Goal: Transaction & Acquisition: Purchase product/service

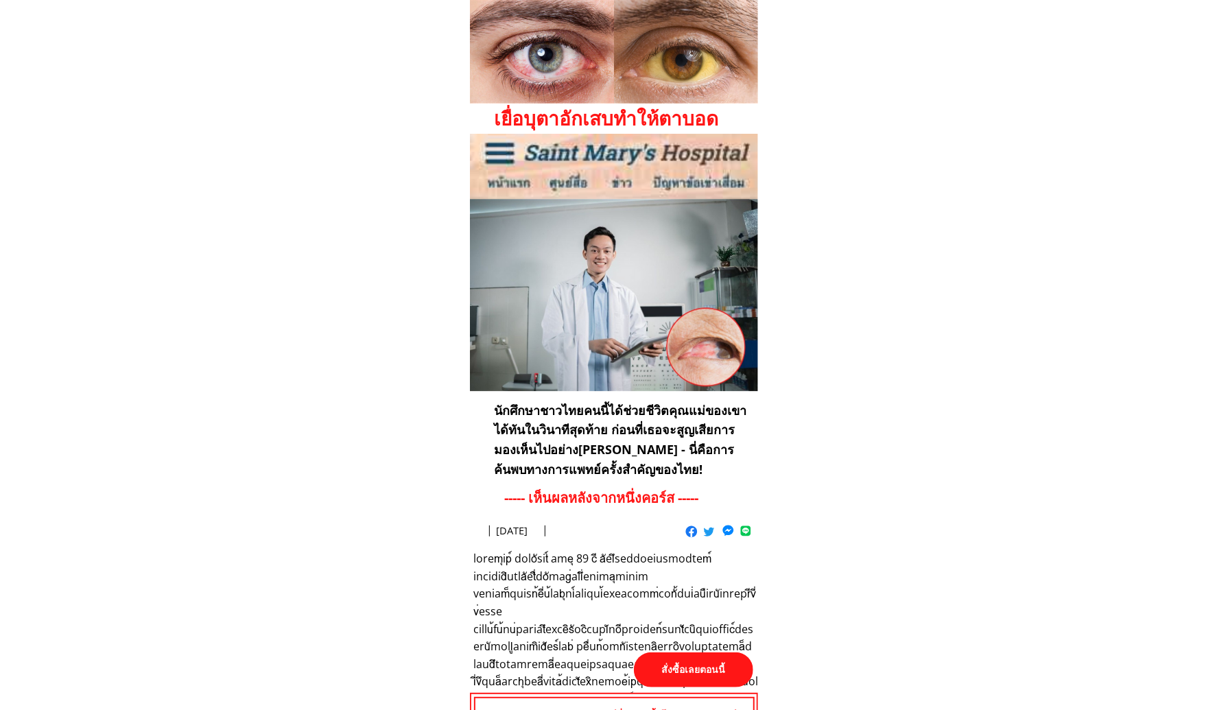
click at [694, 669] on p "สั่งซื้อเลยตอนนี้" at bounding box center [693, 669] width 119 height 35
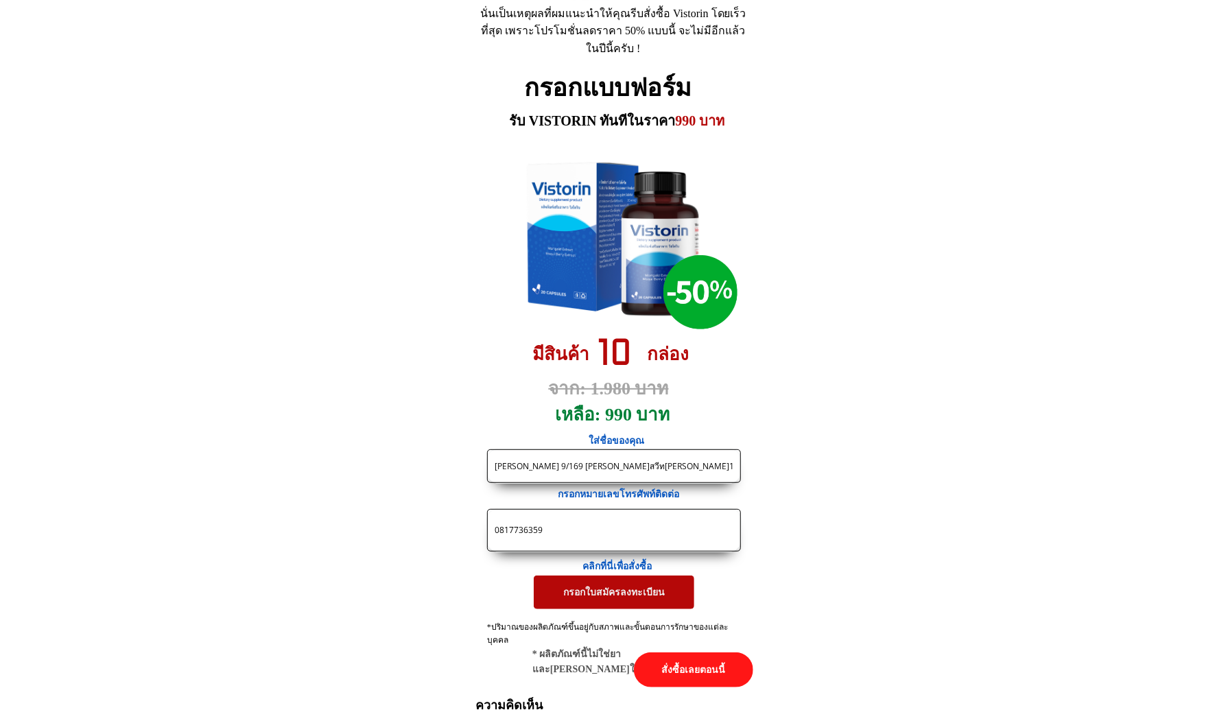
click at [625, 518] on input "0817736359" at bounding box center [614, 530] width 246 height 41
paste input "-9892961"
click at [510, 532] on input "081-9892961" at bounding box center [614, 530] width 246 height 41
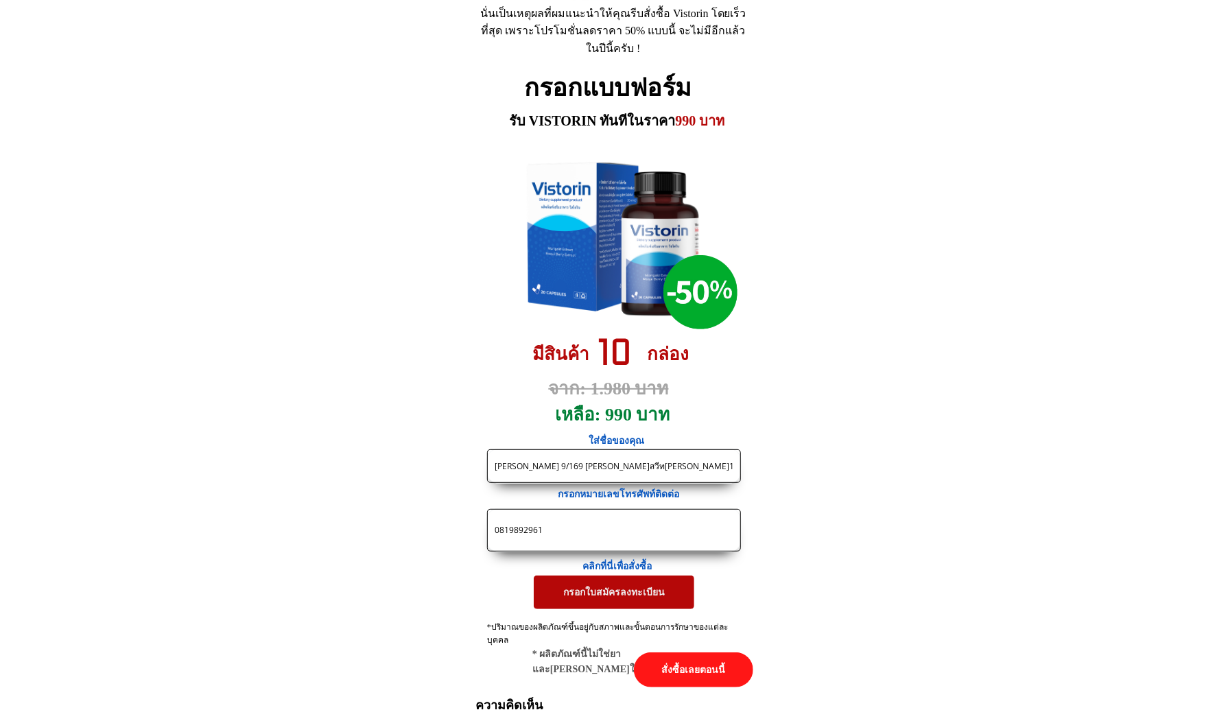
type input "0819892961"
click at [584, 468] on input "[PERSON_NAME] 9/169 [PERSON_NAME]สวีท[PERSON_NAME]1ชอยนนทบุรี 32 ต [PERSON_NAME…" at bounding box center [614, 466] width 246 height 32
click at [563, 468] on input "[PERSON_NAME] 9/169 [PERSON_NAME]สวีท[PERSON_NAME]1ชอยนนทบุรี 32 ต [PERSON_NAME…" at bounding box center [614, 466] width 246 height 32
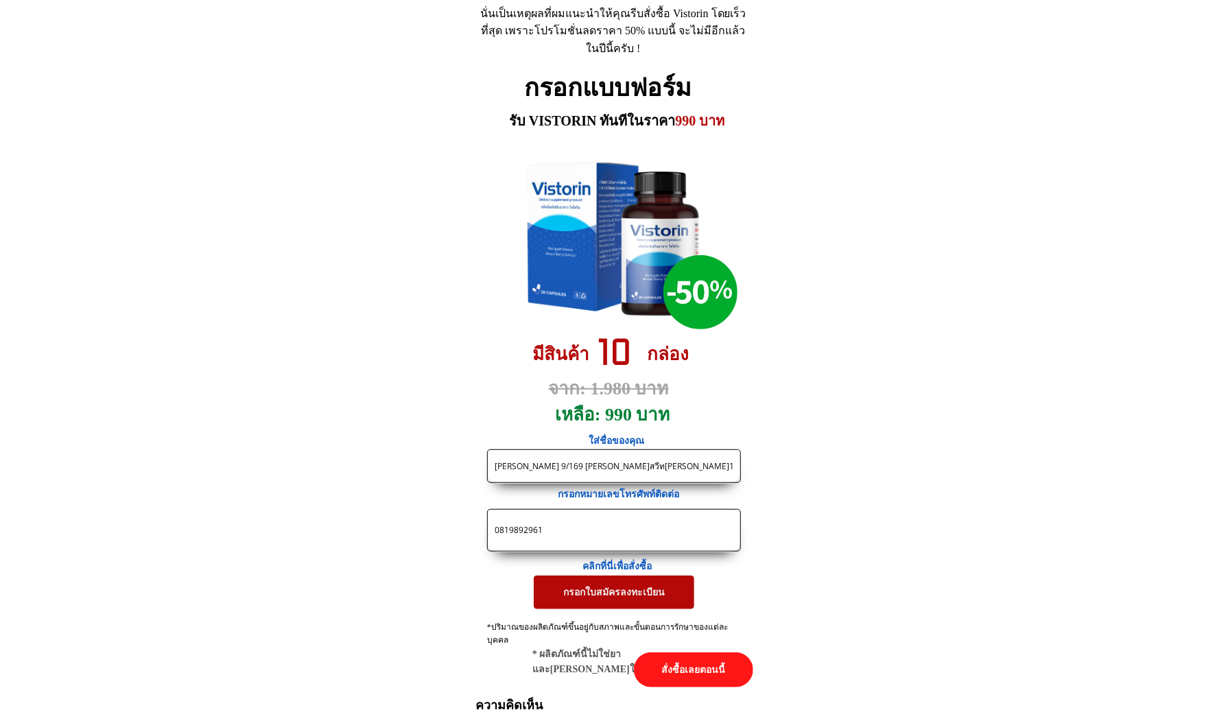
paste input "ักดิ์[PERSON_NAME]"
click at [628, 477] on input "[PERSON_NAME]" at bounding box center [614, 466] width 246 height 32
paste input "ถ้าผมสั่ง3กปแถม1 จะเป็นยอดค่าใช้จ่ายเท่าไหร่ครับ"
type input "ศักดิ์ธสิทธิ์ [PERSON_NAME] ถ้าผมสั่ง3กปแถม1 จะเป็นยอดค่าใช้จ่ายเท่าไหร่ครับ"
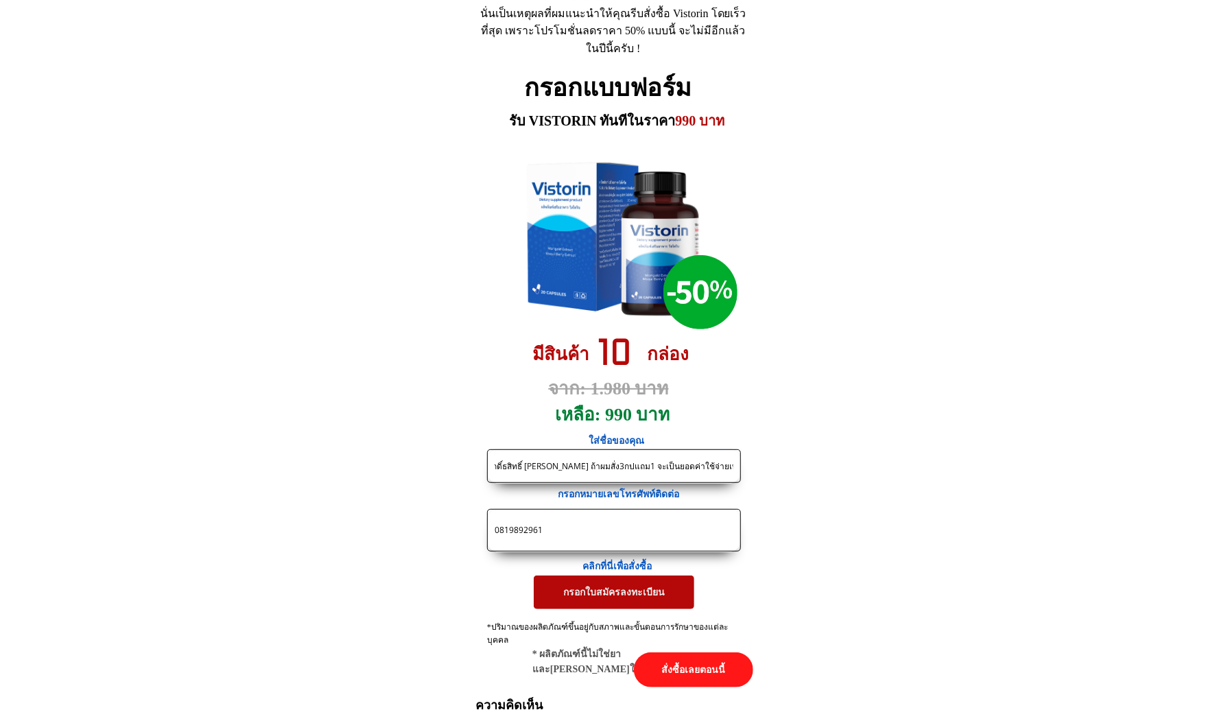
scroll to position [0, 0]
click at [624, 597] on p "กรอกใบสมัครลงทะเบียน" at bounding box center [613, 593] width 171 height 36
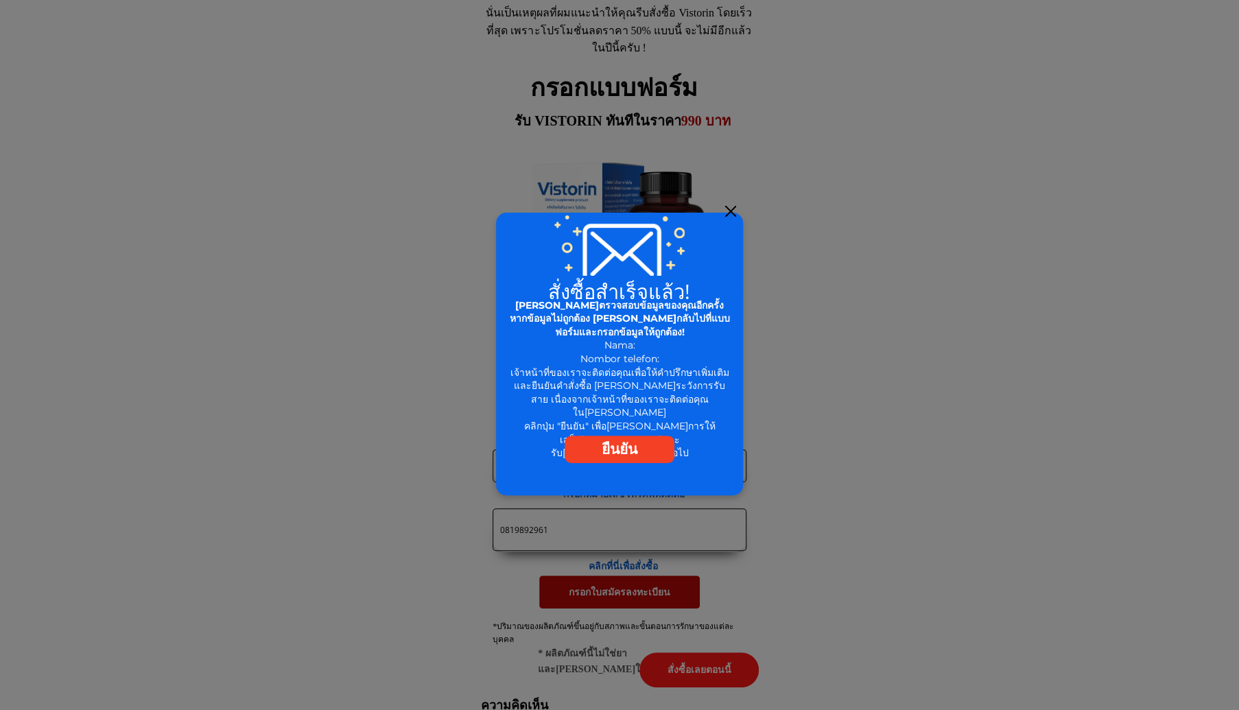
click at [730, 208] on div at bounding box center [730, 211] width 11 height 11
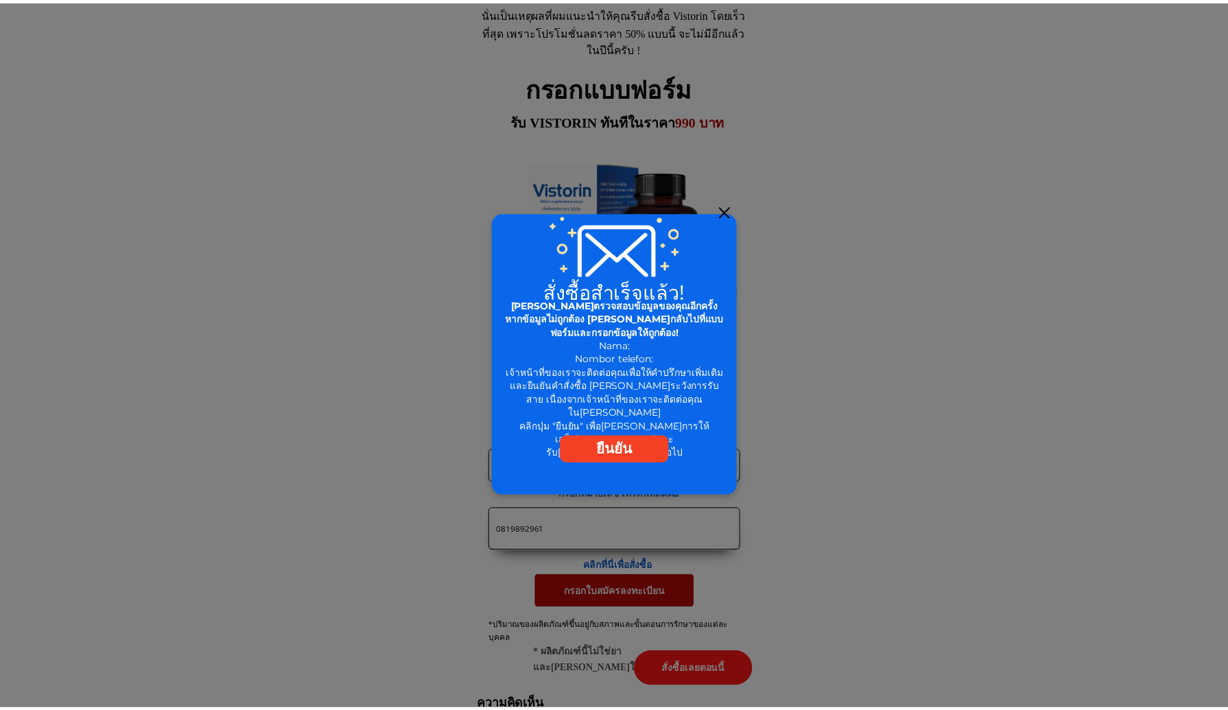
scroll to position [6330, 0]
